Goal: Transaction & Acquisition: Purchase product/service

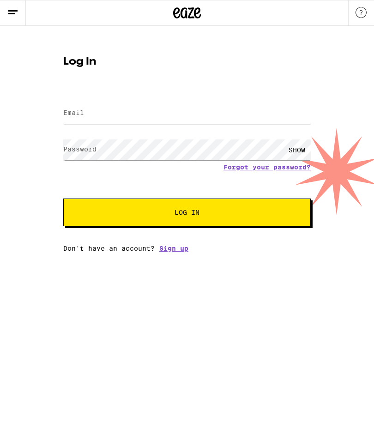
click at [90, 104] on input "Email" at bounding box center [186, 113] width 247 height 21
type input "[EMAIL_ADDRESS][DOMAIN_NAME]"
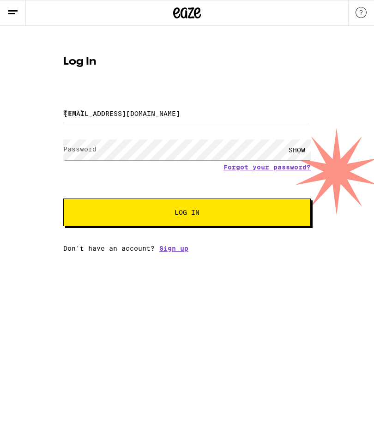
click at [187, 214] on button "Log In" at bounding box center [186, 212] width 247 height 28
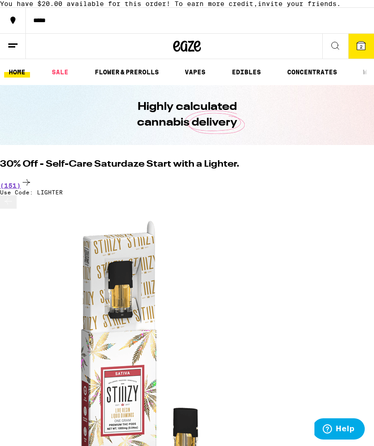
click at [364, 50] on icon at bounding box center [361, 46] width 8 height 8
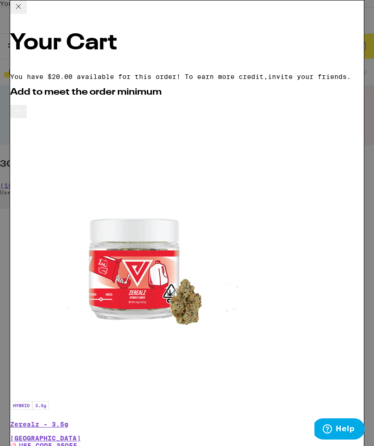
scroll to position [0, -1]
click at [24, 12] on icon at bounding box center [18, 6] width 11 height 11
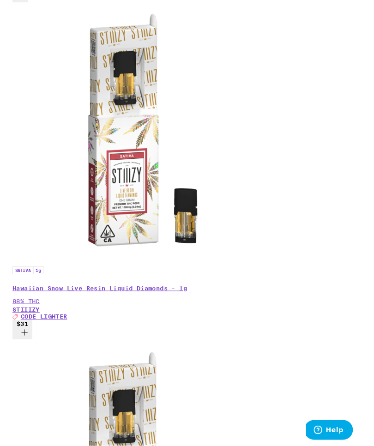
scroll to position [206, 0]
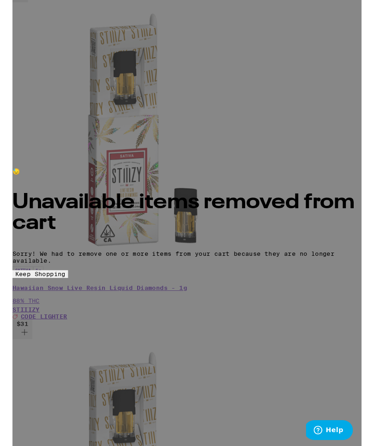
click at [57, 297] on span "Keep Shopping" at bounding box center [30, 293] width 54 height 7
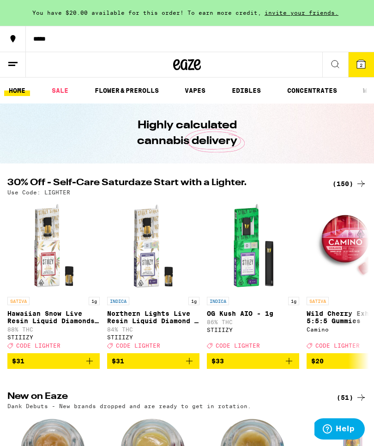
click at [359, 62] on icon at bounding box center [361, 64] width 8 height 8
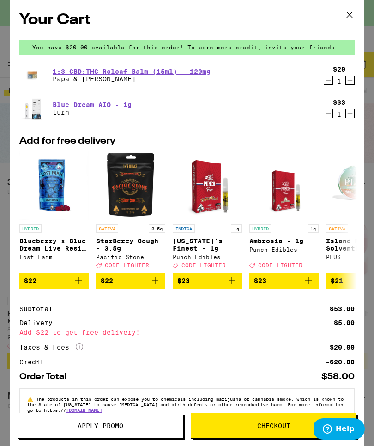
click at [328, 117] on icon "Decrement" at bounding box center [328, 113] width 8 height 11
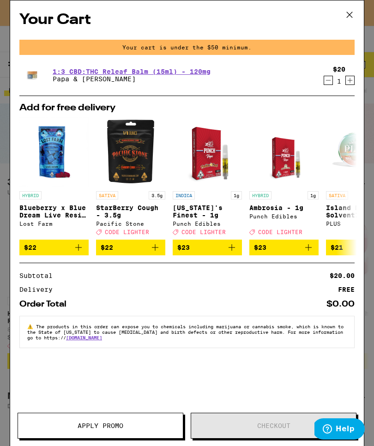
click at [330, 81] on icon "Decrement" at bounding box center [328, 80] width 8 height 11
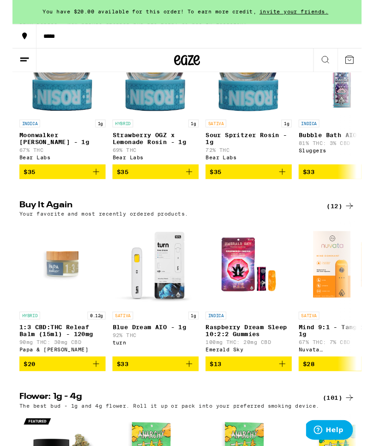
scroll to position [401, 0]
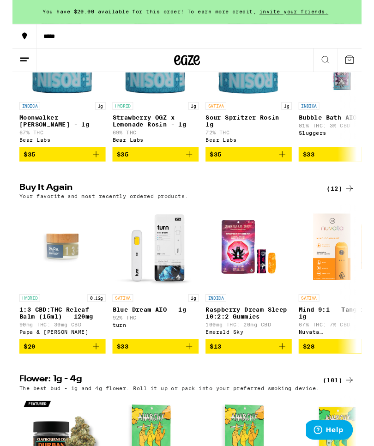
click at [249, 377] on span "$13" at bounding box center [252, 371] width 83 height 11
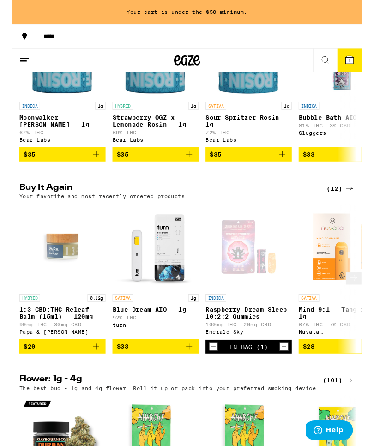
click at [292, 374] on icon "Increment" at bounding box center [290, 371] width 5 height 5
click at [292, 377] on icon "Increment" at bounding box center [291, 371] width 8 height 11
click at [90, 376] on icon "Add to bag" at bounding box center [89, 370] width 11 height 11
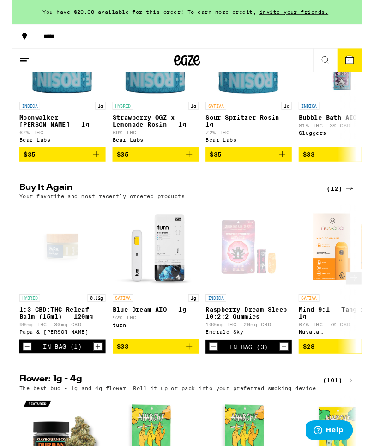
click at [88, 377] on icon "Increment" at bounding box center [91, 371] width 8 height 11
click at [14, 377] on icon "Decrement" at bounding box center [16, 371] width 8 height 11
click at [360, 65] on span "4" at bounding box center [361, 65] width 3 height 6
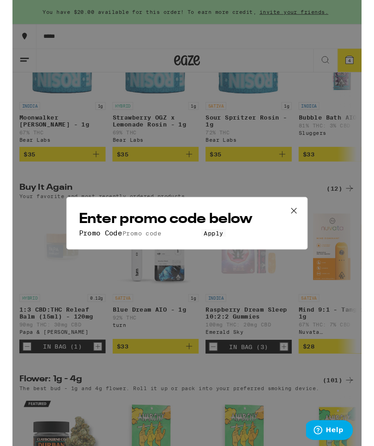
click at [309, 211] on button at bounding box center [301, 226] width 29 height 30
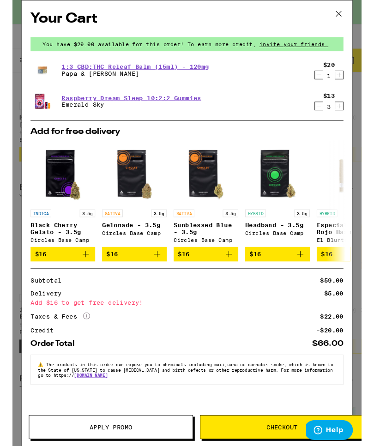
click at [348, 9] on icon at bounding box center [349, 15] width 14 height 14
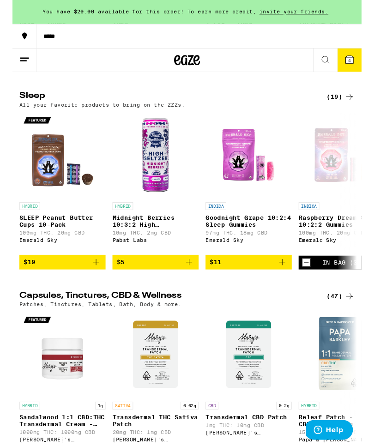
scroll to position [3313, 0]
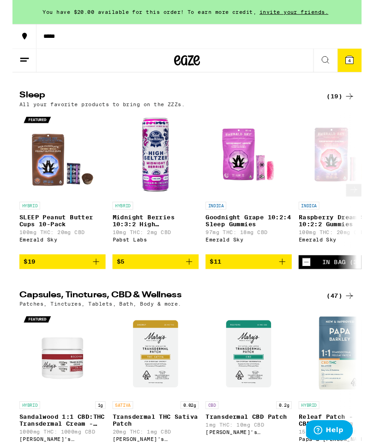
click at [38, 244] on p "SLEEP Peanut Butter Cups 10-Pack" at bounding box center [53, 236] width 92 height 15
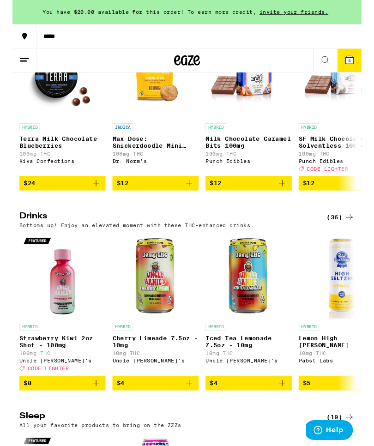
scroll to position [3001, 0]
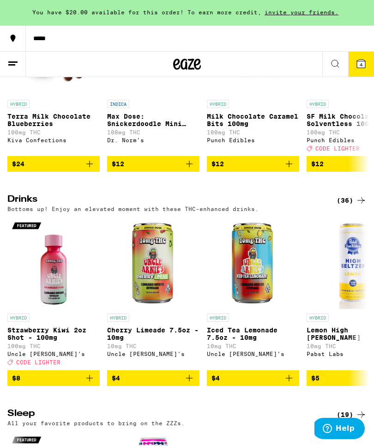
click at [358, 69] on icon at bounding box center [360, 64] width 11 height 11
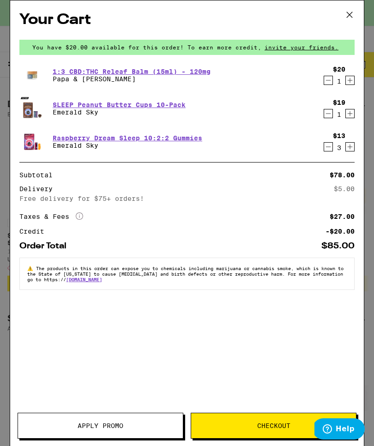
click at [327, 83] on icon "Decrement" at bounding box center [328, 80] width 8 height 11
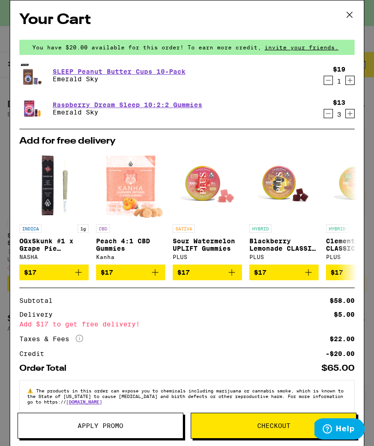
click at [354, 82] on button "Increment" at bounding box center [349, 80] width 9 height 9
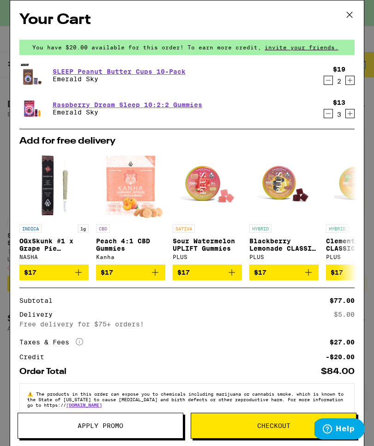
click at [332, 113] on icon "Decrement" at bounding box center [328, 113] width 8 height 11
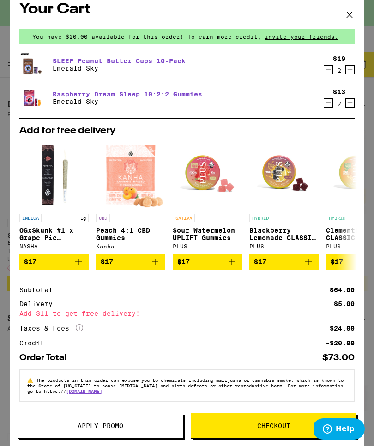
scroll to position [20, 0]
